Goal: Check status: Check status

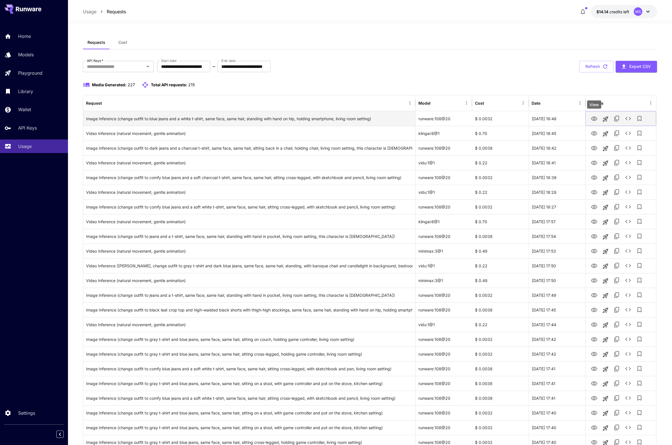
click at [595, 118] on icon "View" at bounding box center [594, 119] width 6 height 4
click at [361, 94] on div "Media Generated: 227 Total API requests: 215" at bounding box center [370, 89] width 574 height 14
click at [411, 63] on div "**********" at bounding box center [370, 67] width 574 height 12
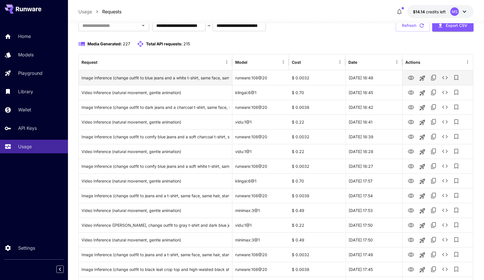
scroll to position [46, 0]
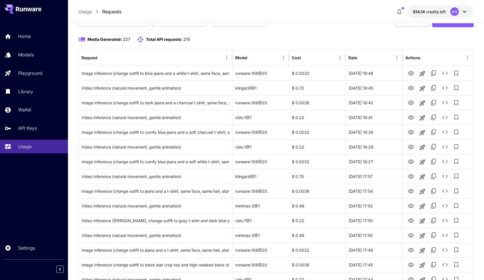
click at [340, 37] on div "Media Generated: 227 Total API requests: 215" at bounding box center [275, 39] width 395 height 7
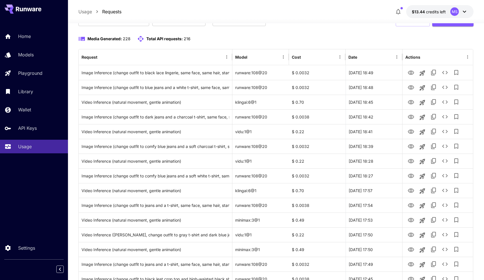
scroll to position [61, 0]
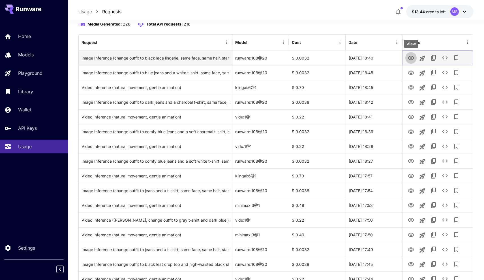
click at [411, 59] on icon "View" at bounding box center [411, 58] width 6 height 4
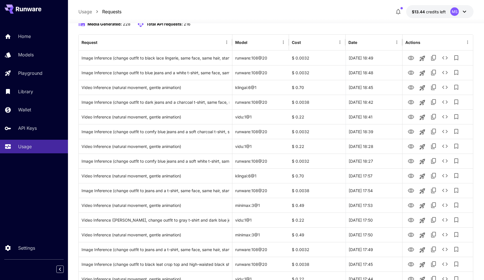
click at [289, 28] on div "Media Generated: 228 Total API requests: 216" at bounding box center [275, 28] width 395 height 14
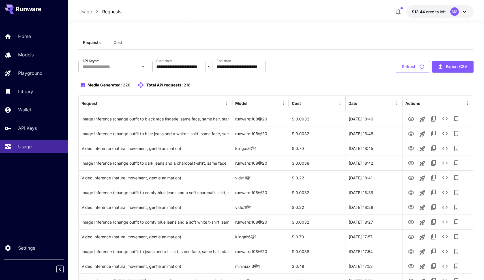
scroll to position [-1, 0]
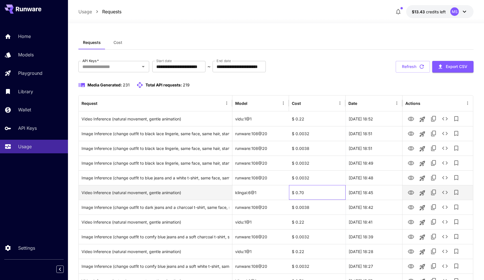
click at [307, 194] on div "$ 0.70" at bounding box center [317, 192] width 57 height 15
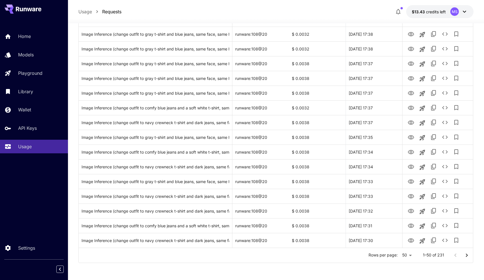
scroll to position [599, 0]
click at [467, 254] on icon "Go to next page" at bounding box center [466, 255] width 7 height 7
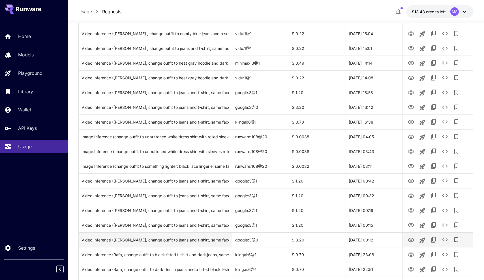
scroll to position [485, 0]
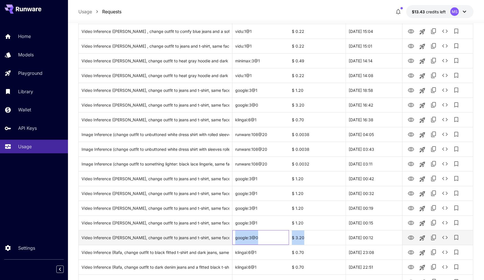
drag, startPoint x: 236, startPoint y: 238, endPoint x: 306, endPoint y: 237, distance: 70.5
click at [307, 237] on div "Video Inference ([PERSON_NAME], change outfit to jeans and t-shirt, same face, …" at bounding box center [276, 237] width 394 height 15
click at [306, 237] on div "$ 3.20" at bounding box center [317, 237] width 57 height 15
click at [410, 236] on icon "View" at bounding box center [411, 237] width 7 height 7
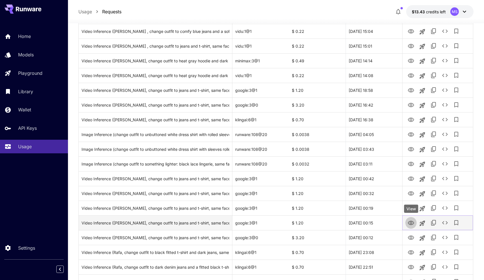
click at [409, 222] on icon "View" at bounding box center [411, 222] width 7 height 7
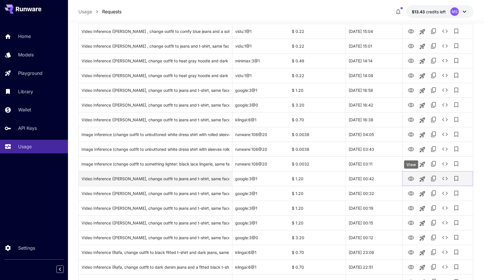
click at [413, 178] on icon "View" at bounding box center [411, 178] width 7 height 7
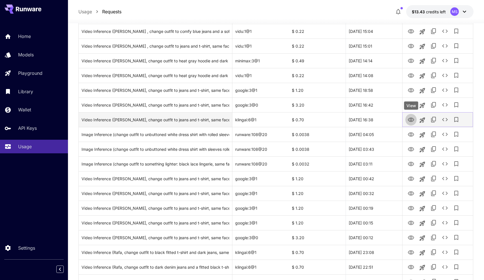
click at [412, 120] on icon "View" at bounding box center [411, 119] width 6 height 4
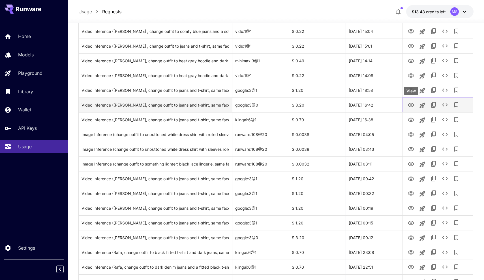
click at [411, 107] on icon "View" at bounding box center [411, 105] width 7 height 7
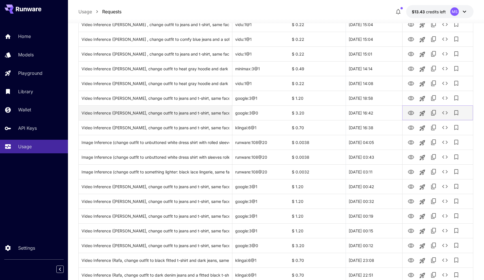
scroll to position [474, 0]
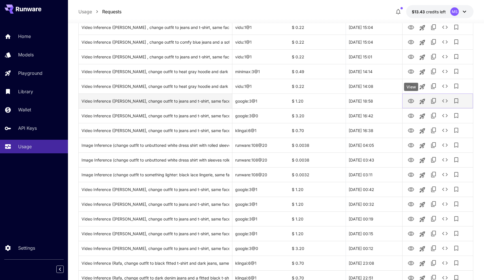
click at [410, 100] on icon "View" at bounding box center [411, 101] width 7 height 7
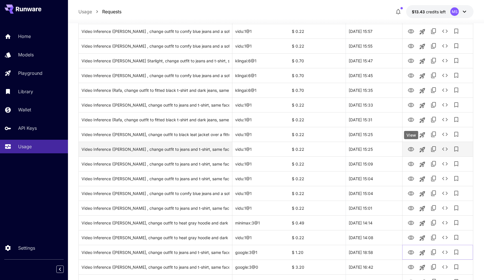
scroll to position [321, 0]
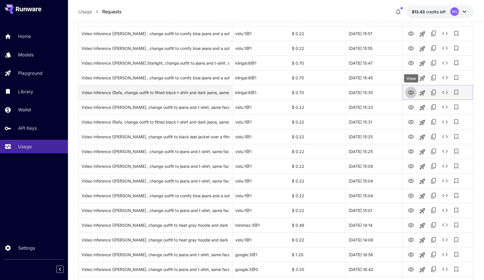
click at [410, 93] on icon "View" at bounding box center [411, 92] width 7 height 7
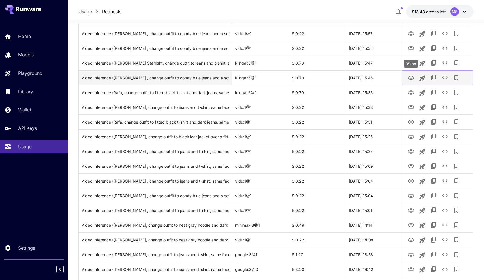
click at [408, 78] on icon "View" at bounding box center [411, 77] width 7 height 7
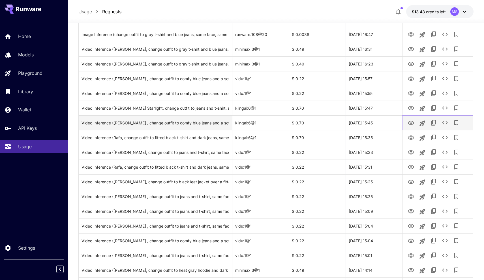
scroll to position [274, 0]
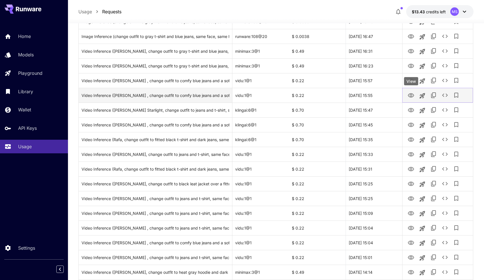
click at [408, 94] on icon "View" at bounding box center [411, 95] width 6 height 4
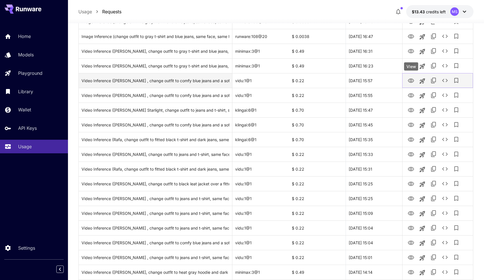
click at [413, 79] on icon "View" at bounding box center [411, 80] width 6 height 4
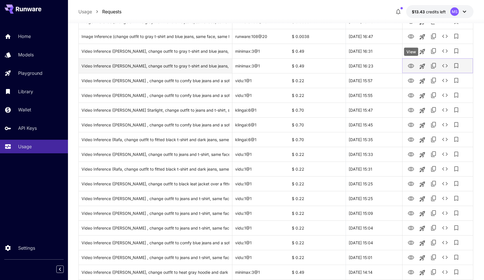
click at [412, 65] on icon "View" at bounding box center [411, 66] width 7 height 7
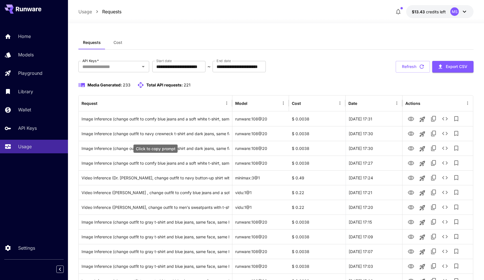
scroll to position [0, 0]
